Goal: Transaction & Acquisition: Purchase product/service

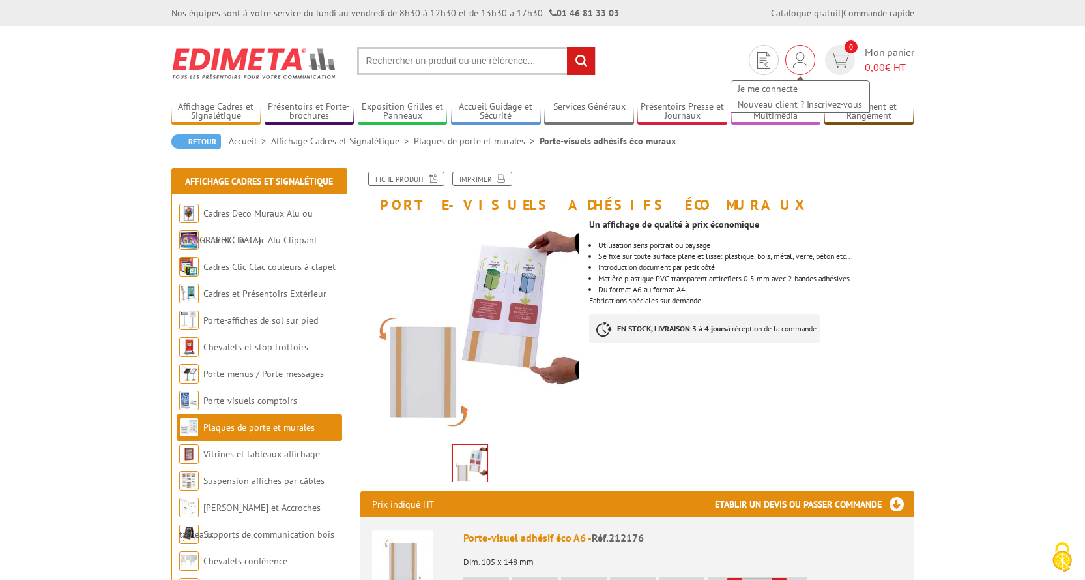
click at [801, 57] on img at bounding box center [800, 60] width 14 height 16
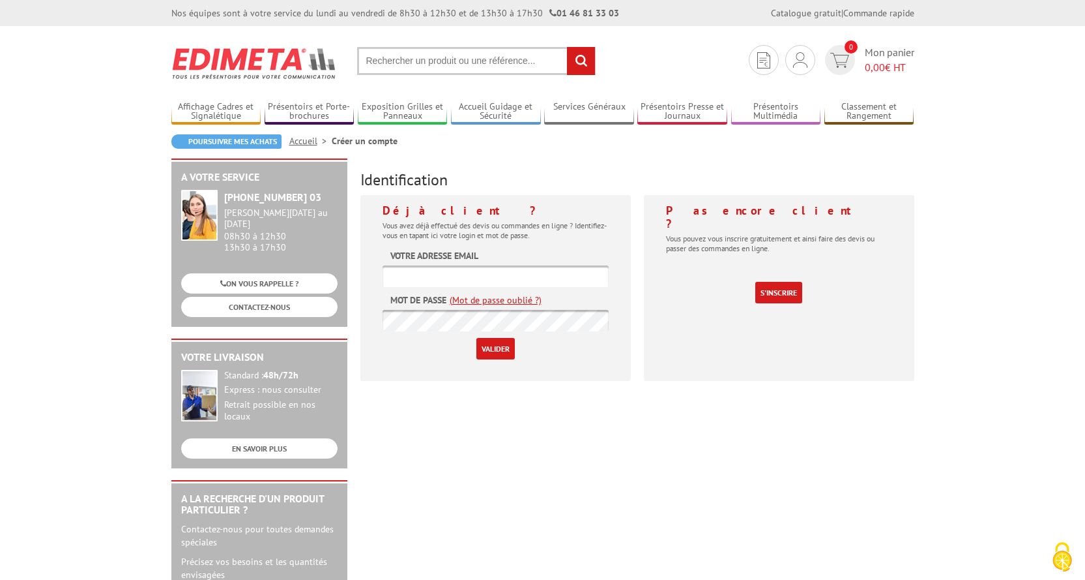
click at [452, 272] on input "text" at bounding box center [496, 276] width 226 height 22
paste input "[EMAIL_ADDRESS][DOMAIN_NAME]"
type input "[EMAIL_ADDRESS][DOMAIN_NAME]"
click at [498, 353] on input "Valider" at bounding box center [496, 349] width 38 height 22
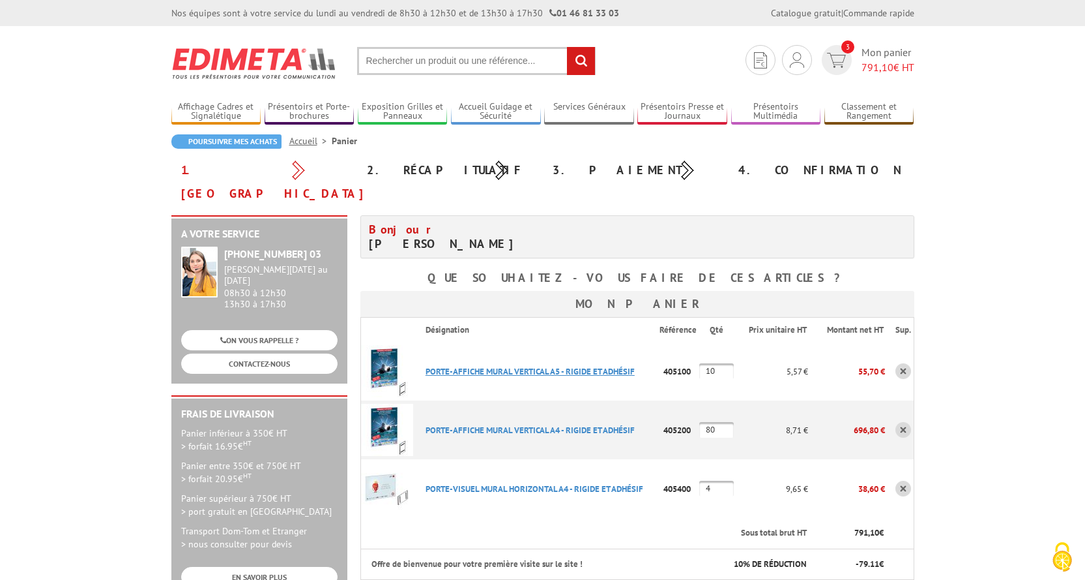
click at [541, 366] on link "PORTE-AFFICHE MURAL VERTICAL A5 - RIGIDE ET ADHéSIF" at bounding box center [530, 371] width 209 height 11
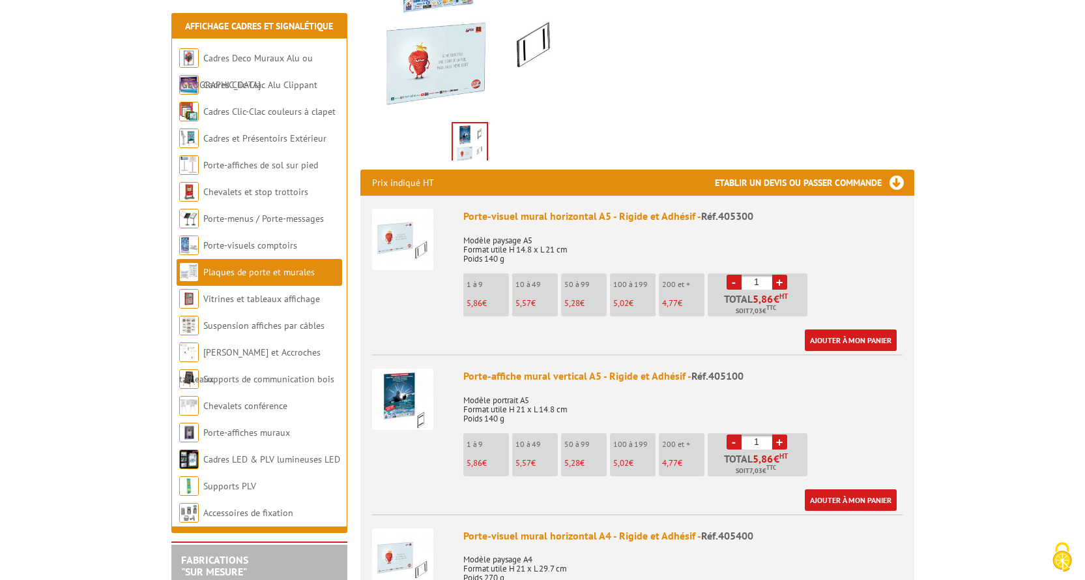
scroll to position [326, 0]
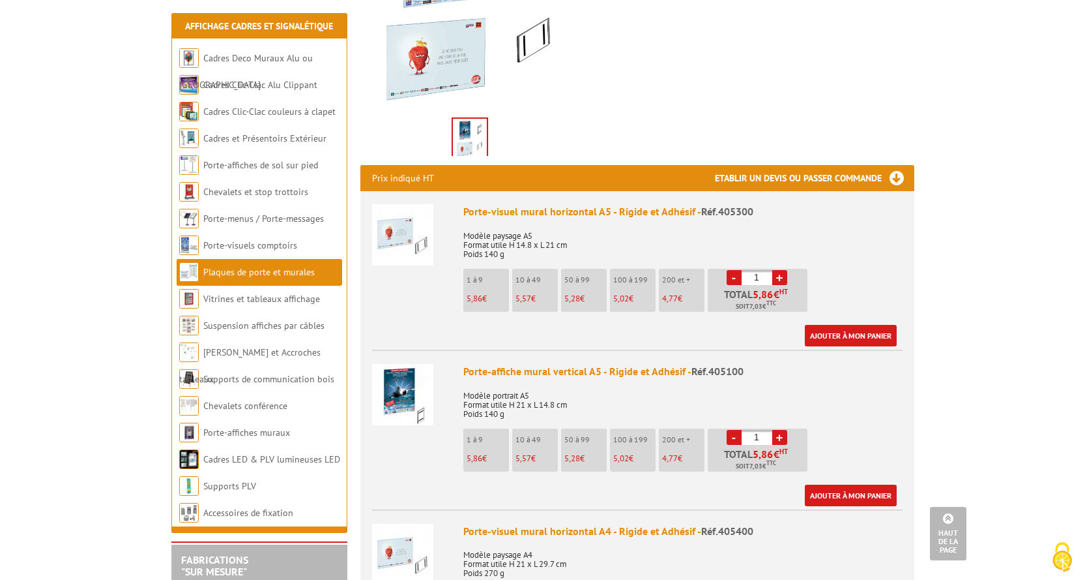
click at [407, 387] on img at bounding box center [402, 394] width 61 height 61
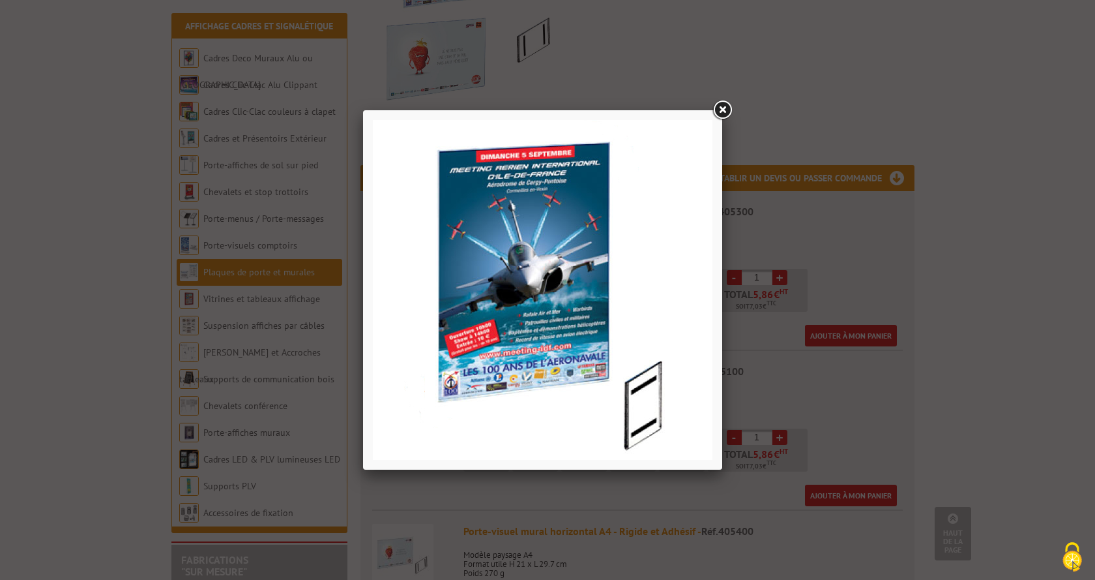
click at [729, 110] on link at bounding box center [722, 109] width 23 height 23
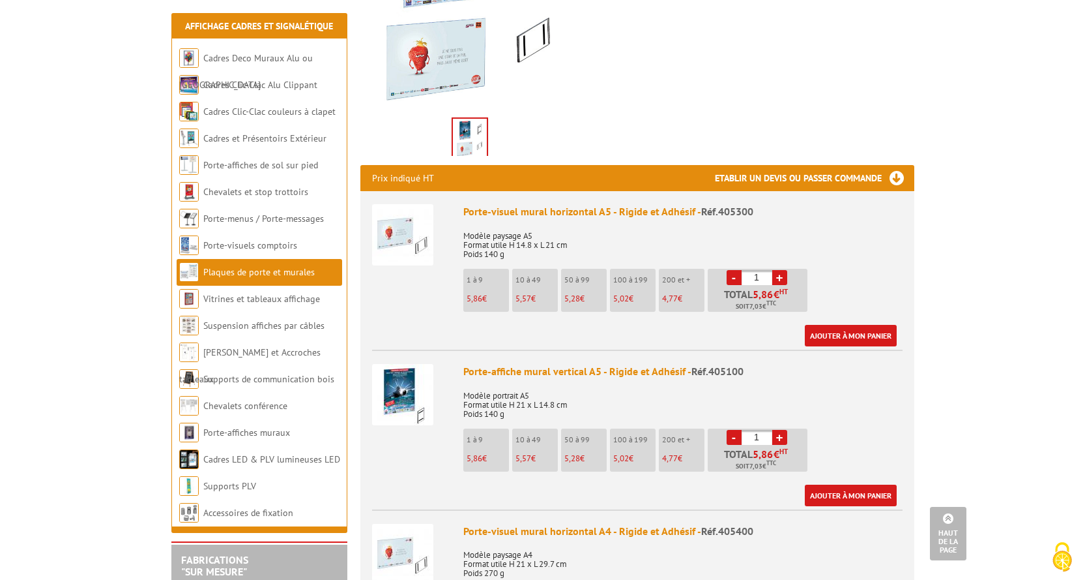
click at [417, 408] on img at bounding box center [402, 394] width 61 height 61
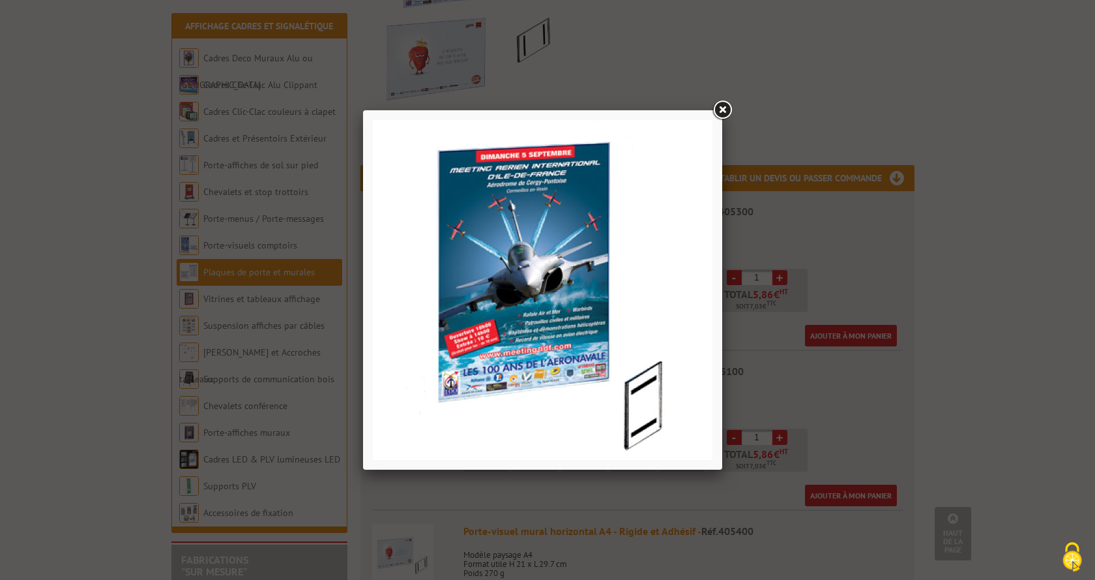
click at [727, 110] on link at bounding box center [722, 109] width 23 height 23
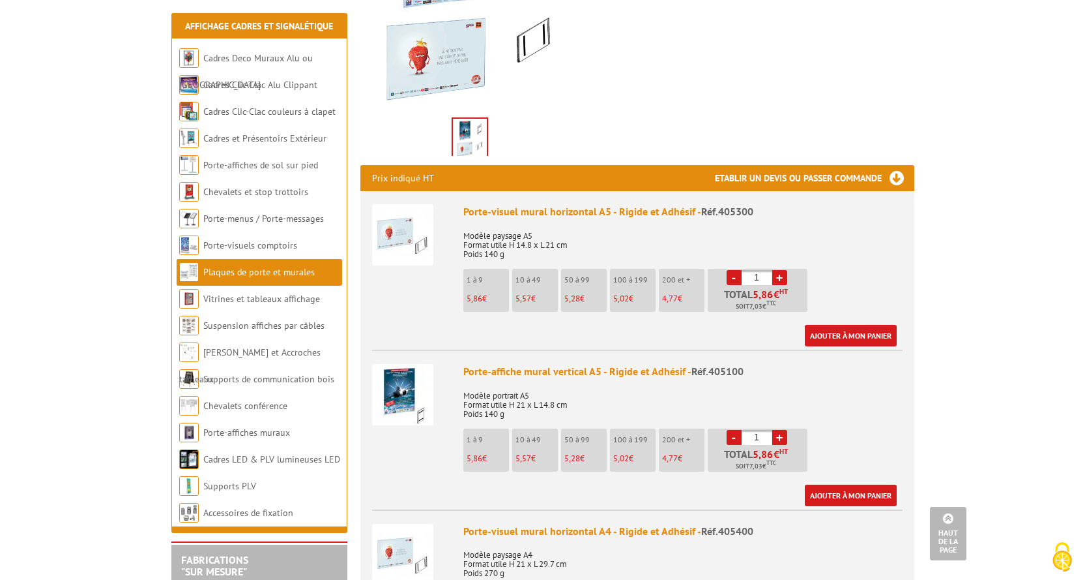
click at [668, 374] on div "Porte-affiche mural vertical A5 - Rigide et Adhésif - Réf.405100" at bounding box center [682, 371] width 439 height 15
click at [701, 372] on span "Réf.405100" at bounding box center [718, 370] width 52 height 13
click at [490, 405] on p "Modèle portrait A5 Format utile H 21 x L 14.8 cm Poids 140 g" at bounding box center [682, 400] width 439 height 37
click at [494, 370] on div "Porte-affiche mural vertical A5 - Rigide et Adhésif - Réf.405100" at bounding box center [682, 371] width 439 height 15
click at [430, 387] on img at bounding box center [402, 394] width 61 height 61
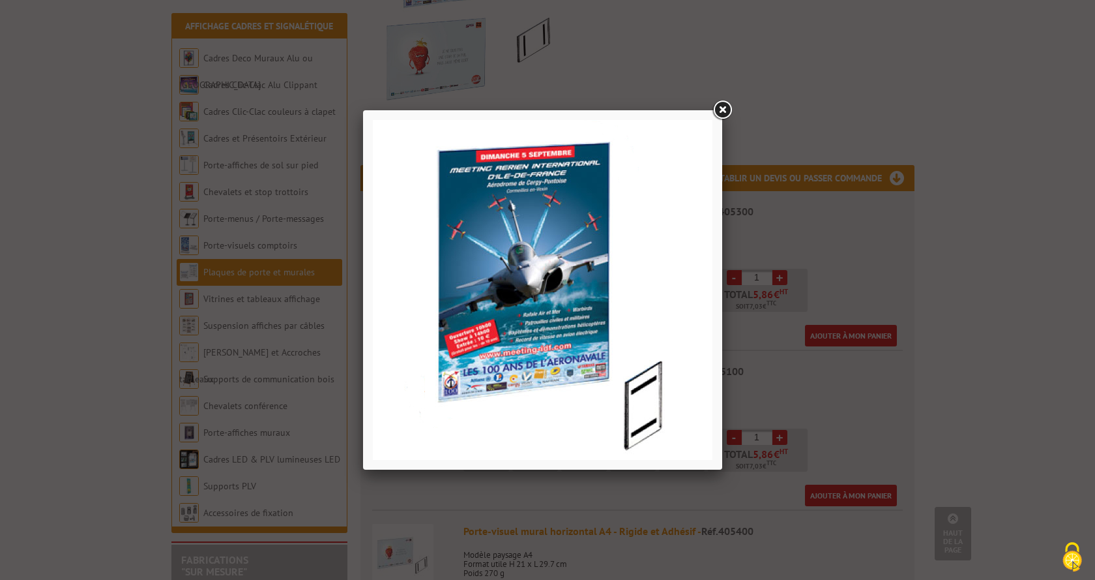
click at [732, 102] on link at bounding box center [722, 109] width 23 height 23
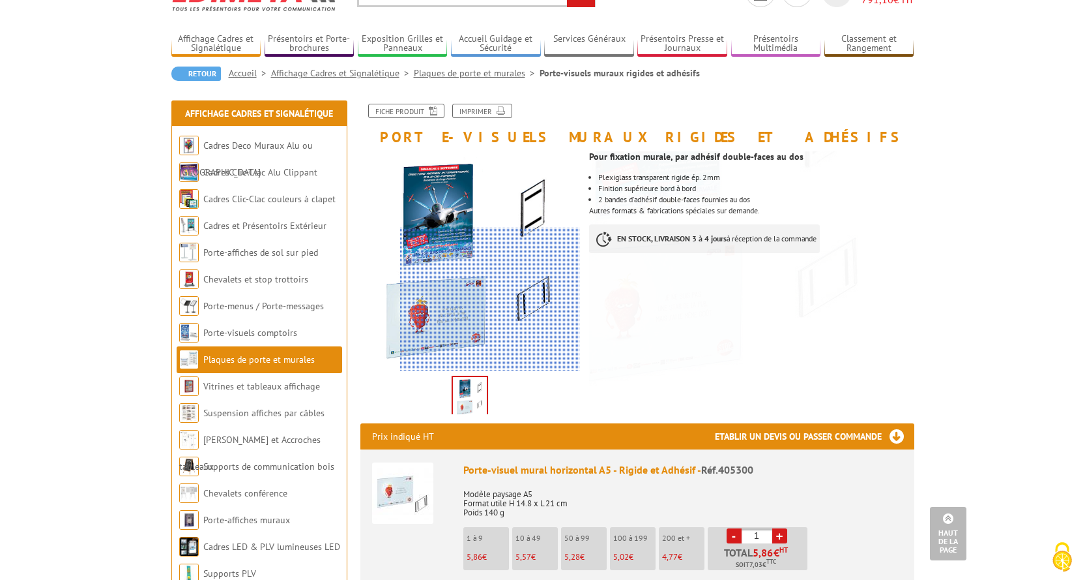
scroll to position [65, 0]
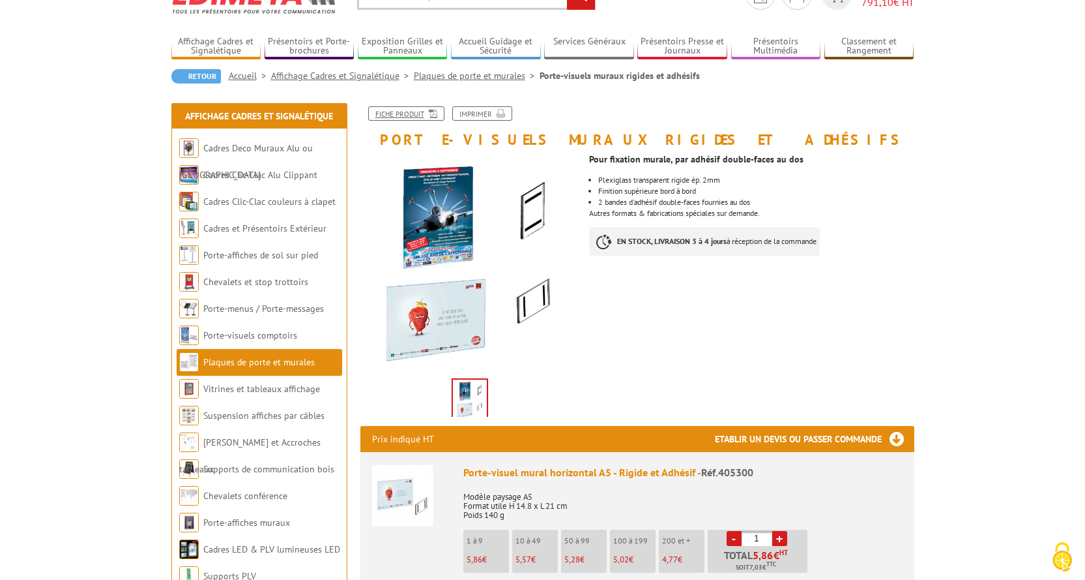
click at [411, 116] on link "Fiche produit" at bounding box center [406, 113] width 76 height 14
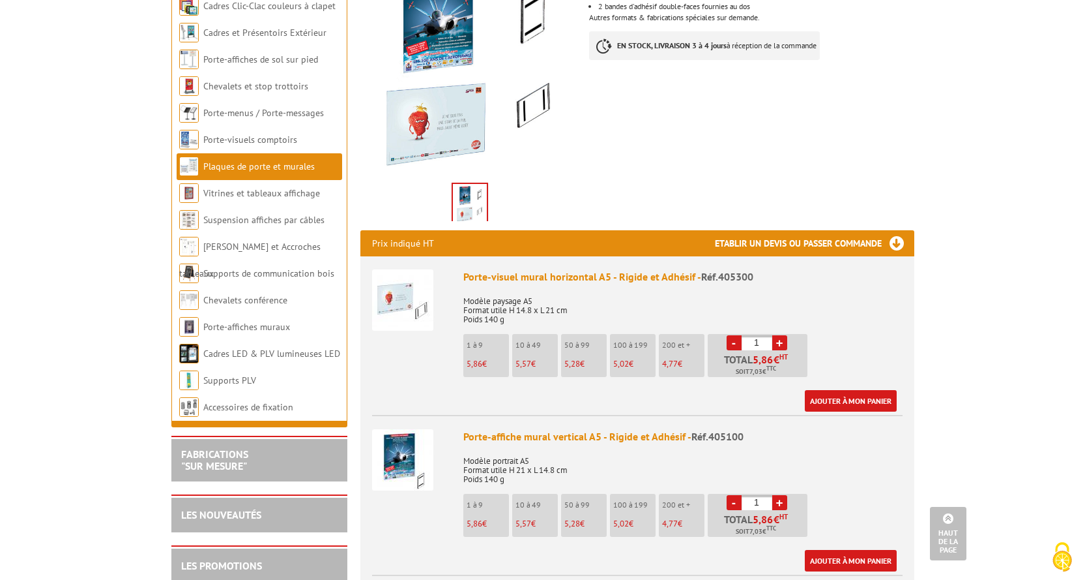
scroll to position [0, 0]
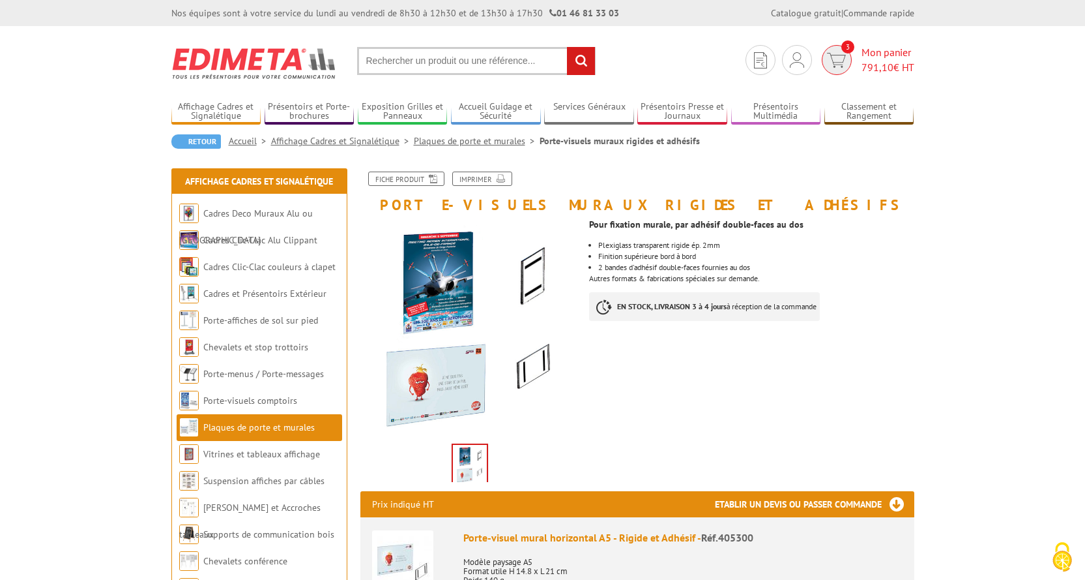
click at [837, 65] on img at bounding box center [836, 60] width 19 height 15
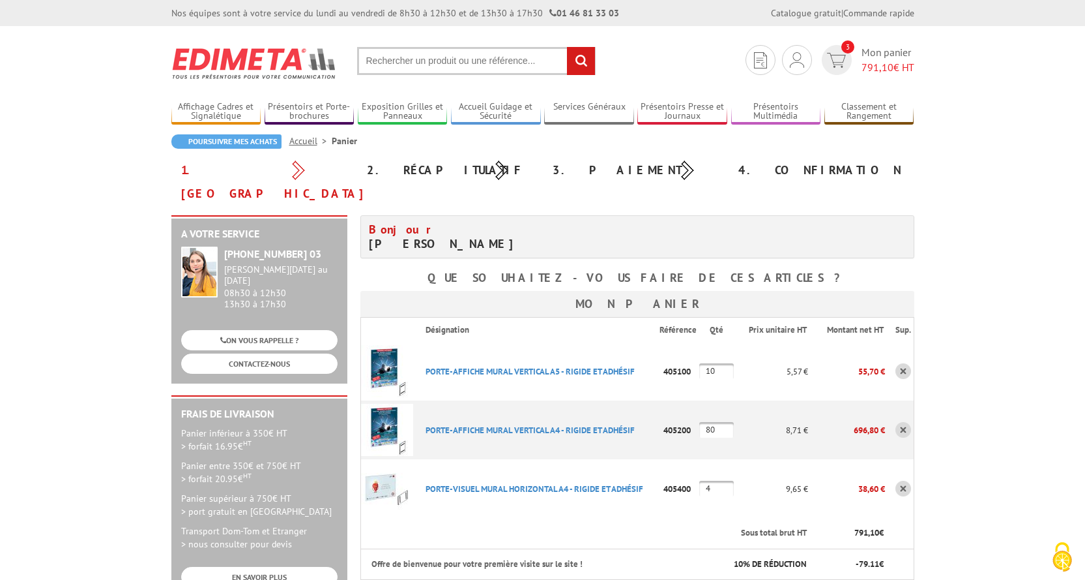
drag, startPoint x: 722, startPoint y: 346, endPoint x: 699, endPoint y: 346, distance: 23.5
click at [699, 346] on tr "PORTE-AFFICHE MURAL VERTICAL A5 - RIGIDE ET ADHéSIF Code promo non activable po…" at bounding box center [636, 371] width 553 height 59
type input "100"
click at [900, 291] on h3 "Mon panier" at bounding box center [637, 304] width 554 height 26
